Goal: Information Seeking & Learning: Compare options

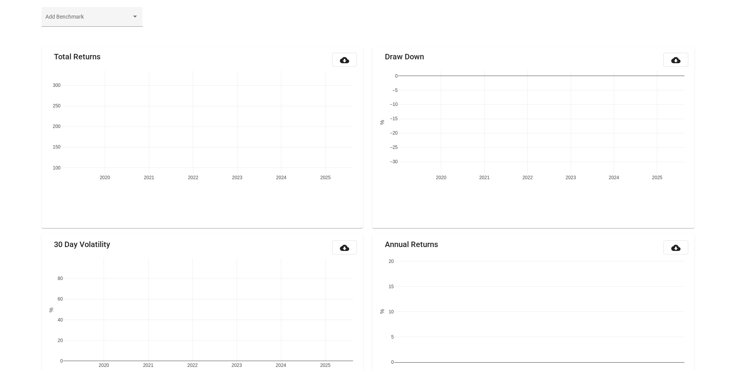
scroll to position [52, 0]
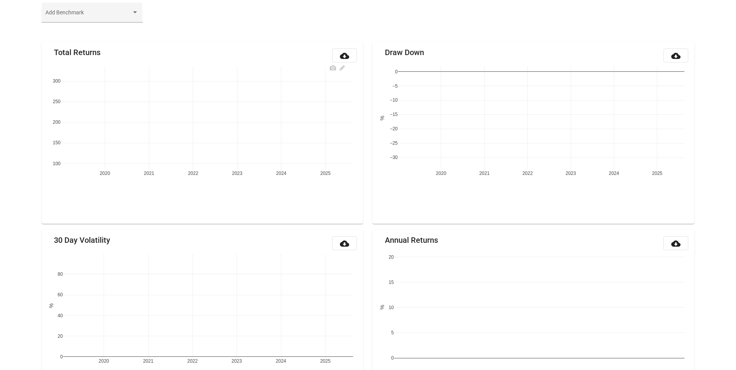
scroll to position [52, 0]
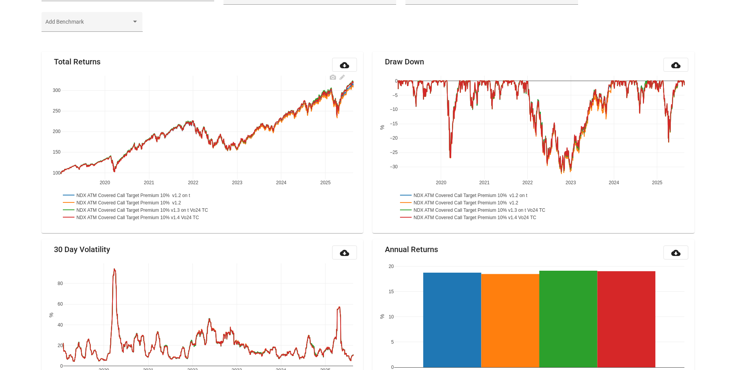
click at [192, 208] on rect at bounding box center [144, 209] width 166 height 7
click at [193, 216] on rect at bounding box center [142, 216] width 163 height 7
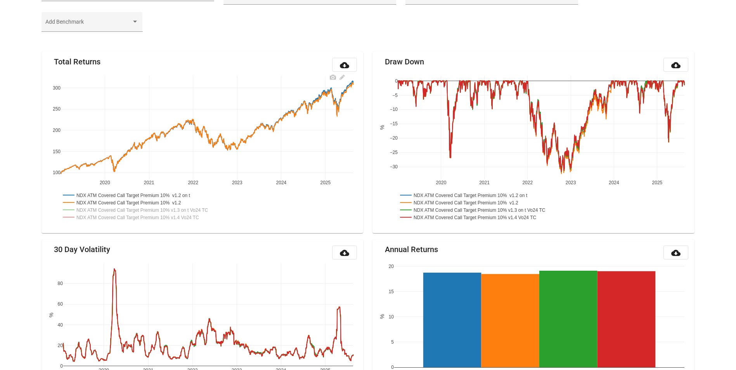
click at [188, 204] on rect at bounding box center [129, 202] width 136 height 7
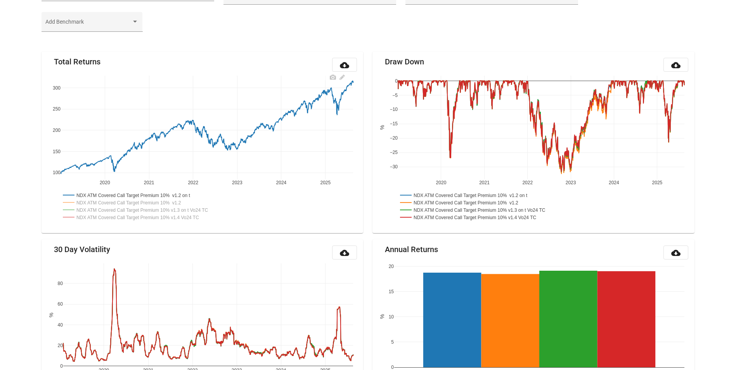
click at [221, 209] on rect at bounding box center [144, 209] width 166 height 7
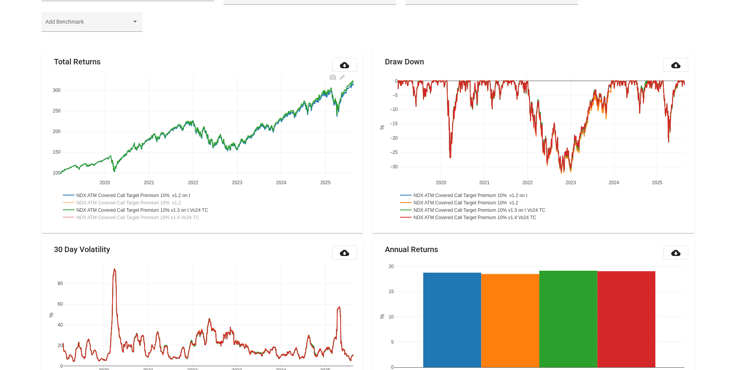
click at [214, 210] on rect at bounding box center [144, 209] width 166 height 7
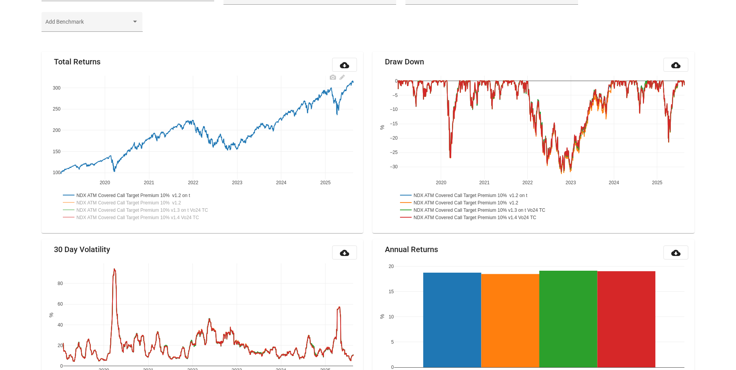
click at [203, 216] on rect at bounding box center [142, 216] width 163 height 7
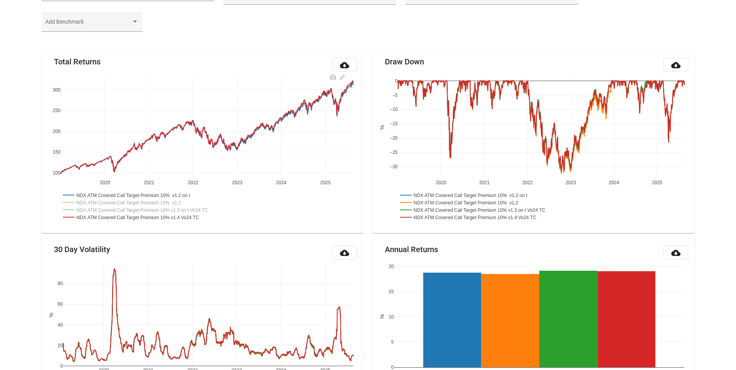
click at [201, 210] on rect at bounding box center [144, 209] width 166 height 7
click at [189, 202] on rect at bounding box center [129, 202] width 136 height 7
